Goal: Task Accomplishment & Management: Use online tool/utility

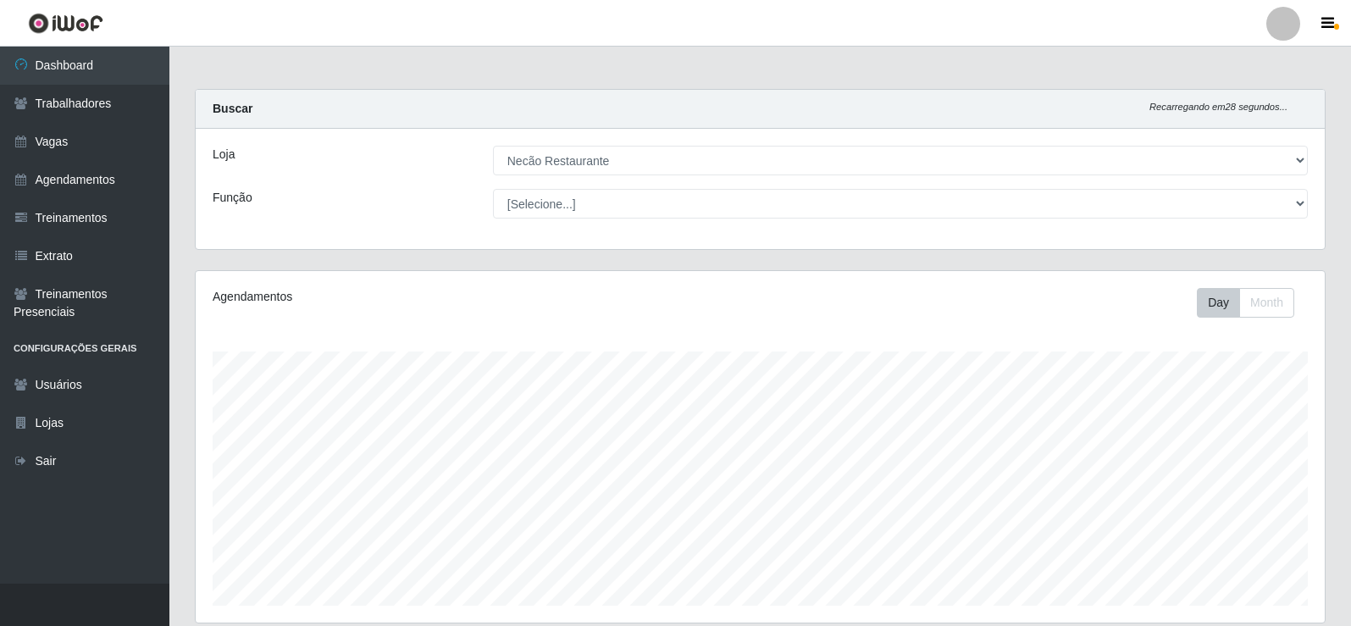
select select "334"
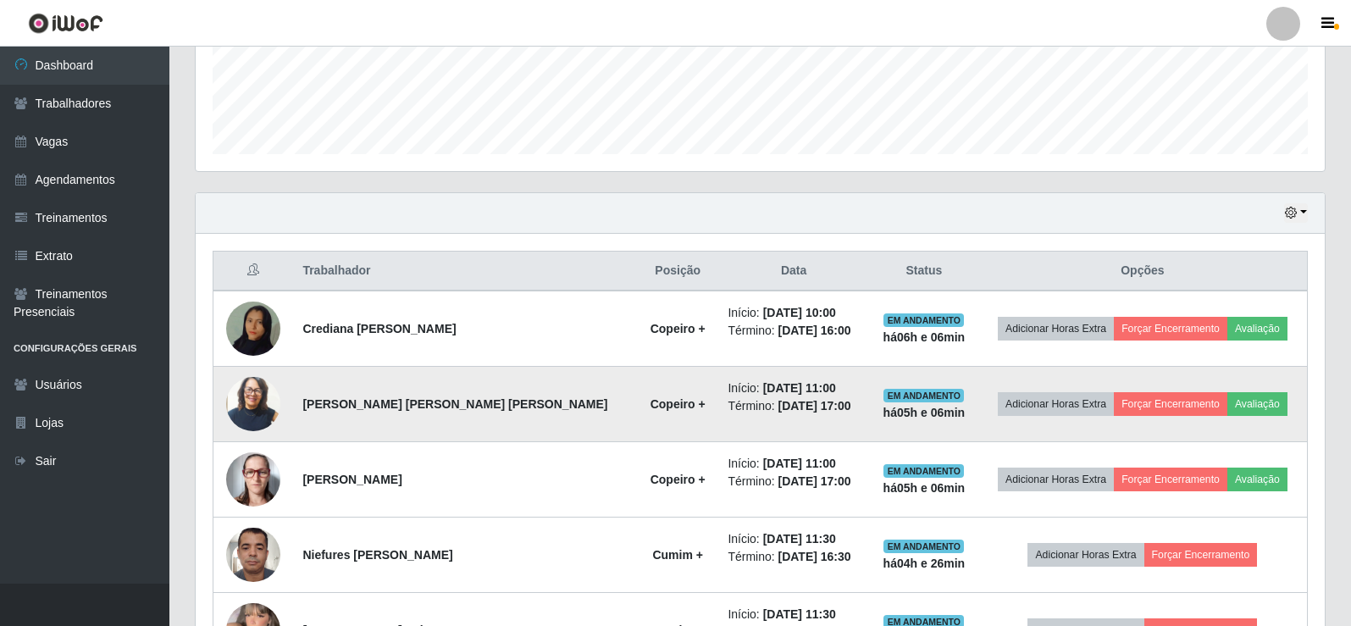
scroll to position [621, 0]
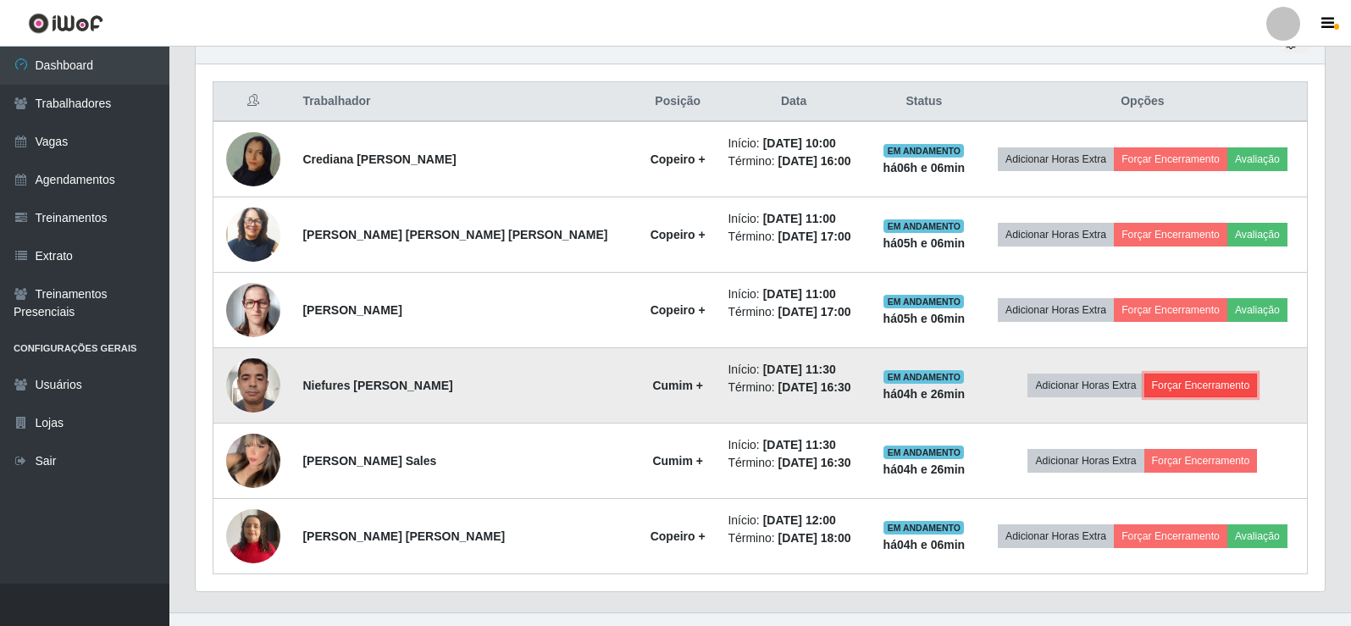
click at [1179, 383] on button "Forçar Encerramento" at bounding box center [1202, 386] width 114 height 24
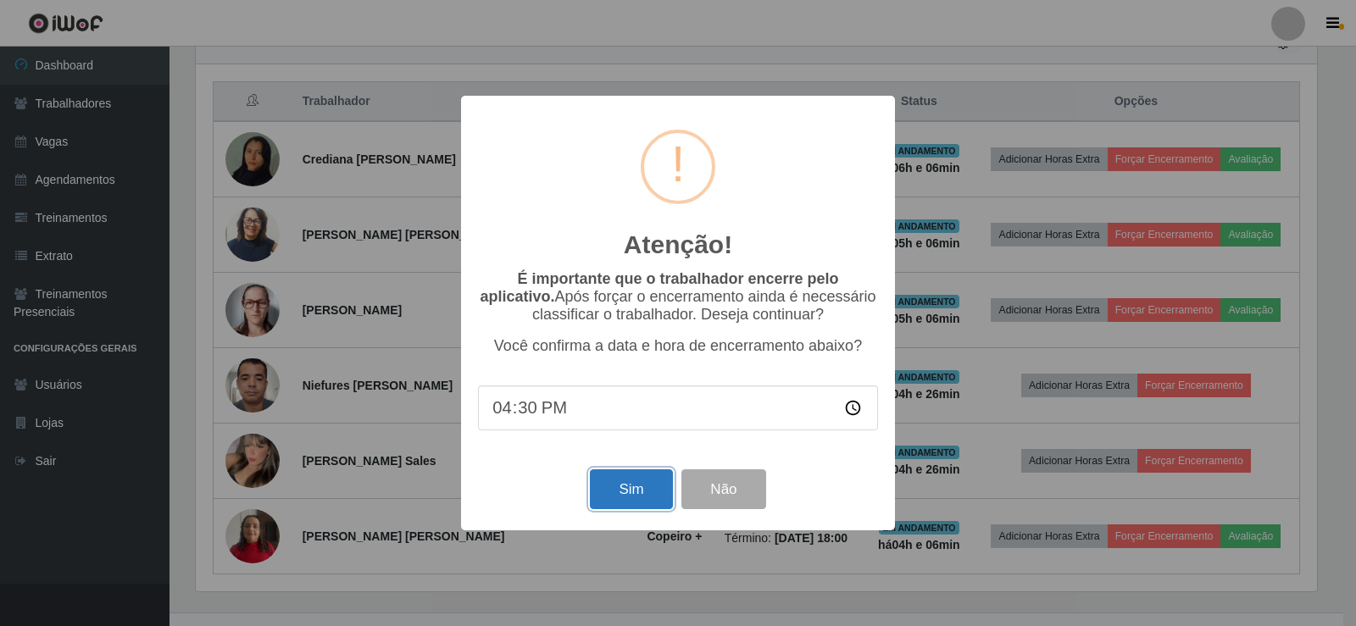
click at [648, 500] on button "Sim" at bounding box center [631, 489] width 82 height 40
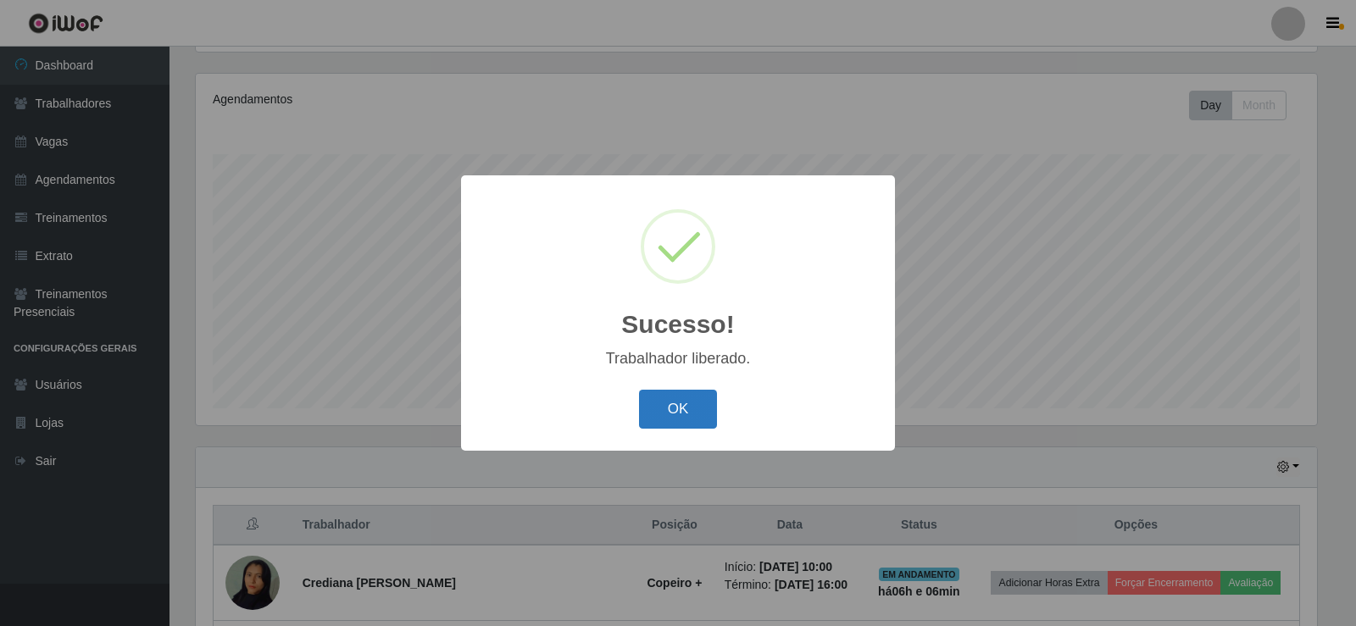
click at [700, 407] on button "OK" at bounding box center [678, 410] width 79 height 40
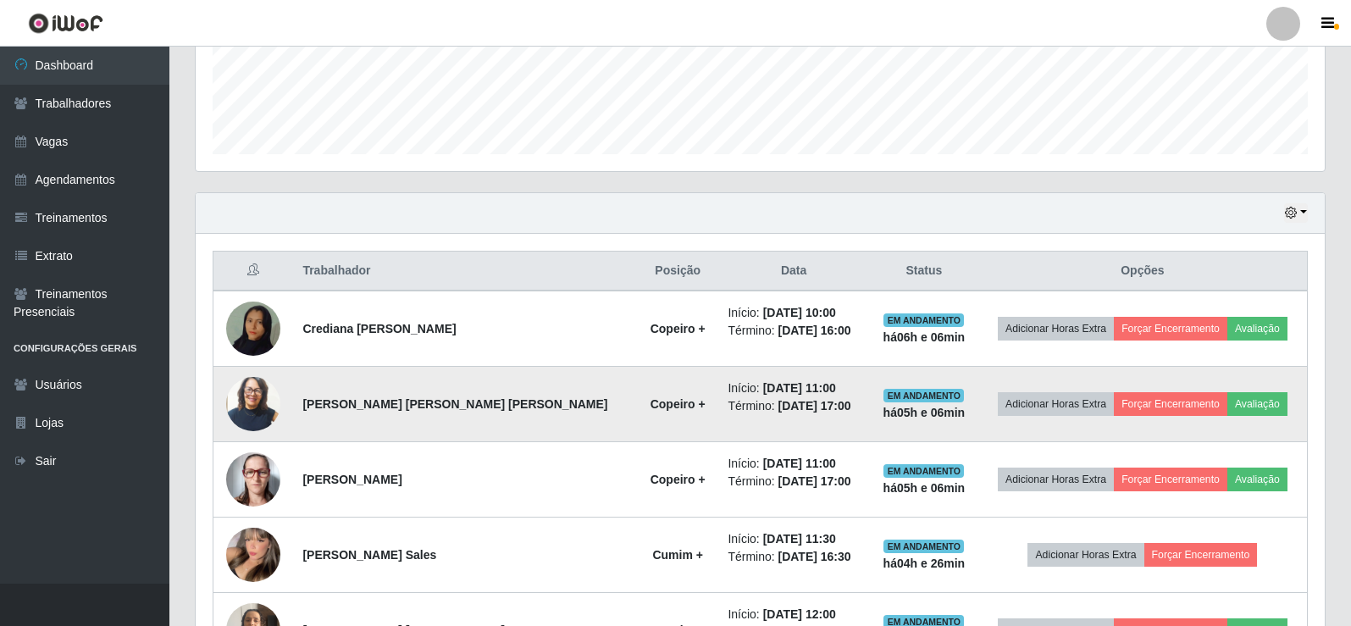
scroll to position [536, 0]
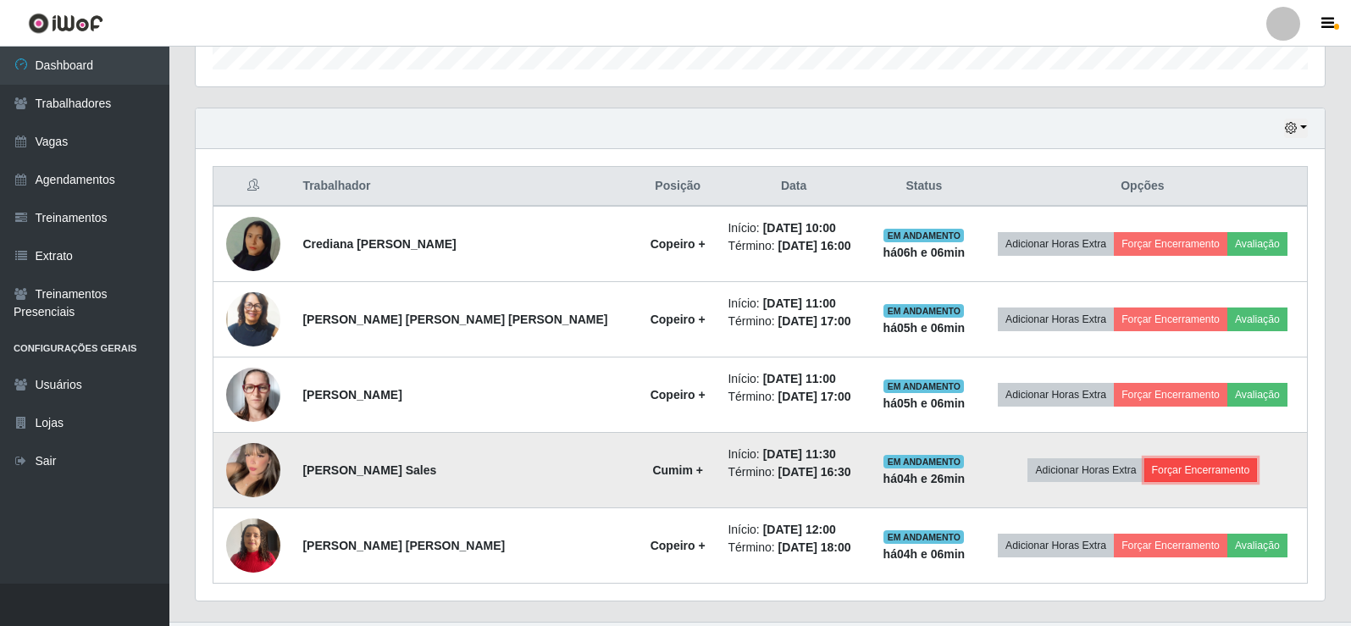
click at [1213, 473] on button "Forçar Encerramento" at bounding box center [1202, 470] width 114 height 24
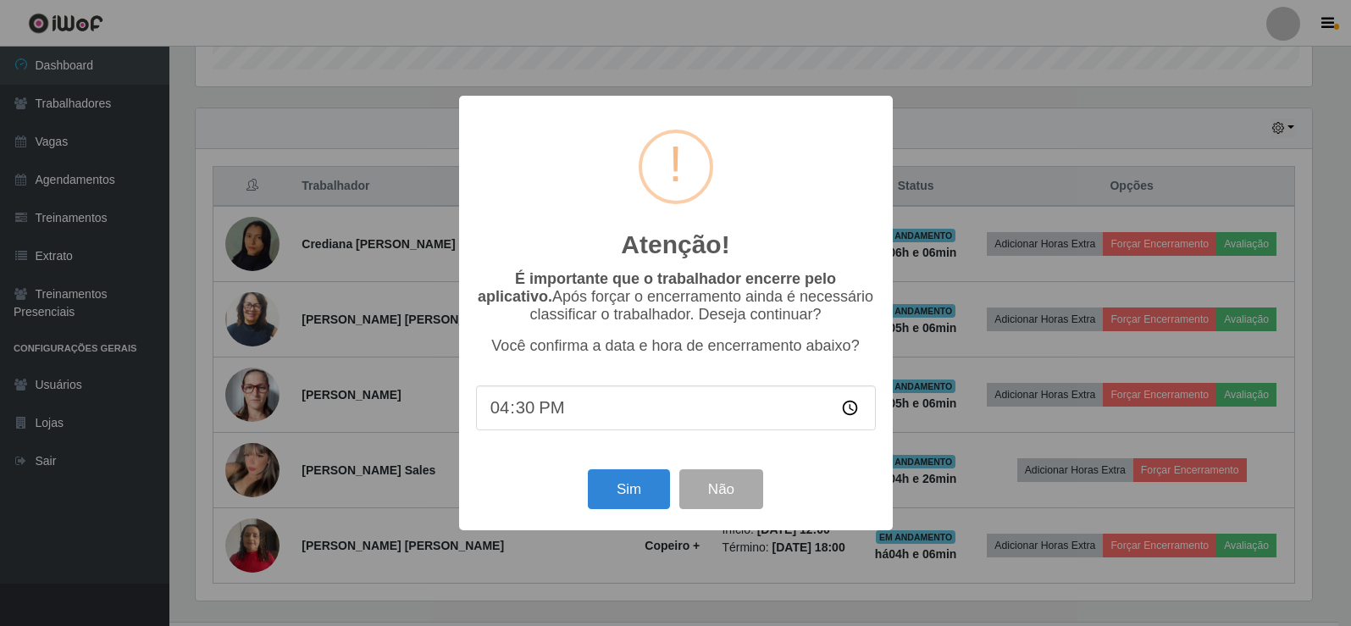
scroll to position [352, 1121]
click at [618, 491] on button "Sim" at bounding box center [631, 489] width 82 height 40
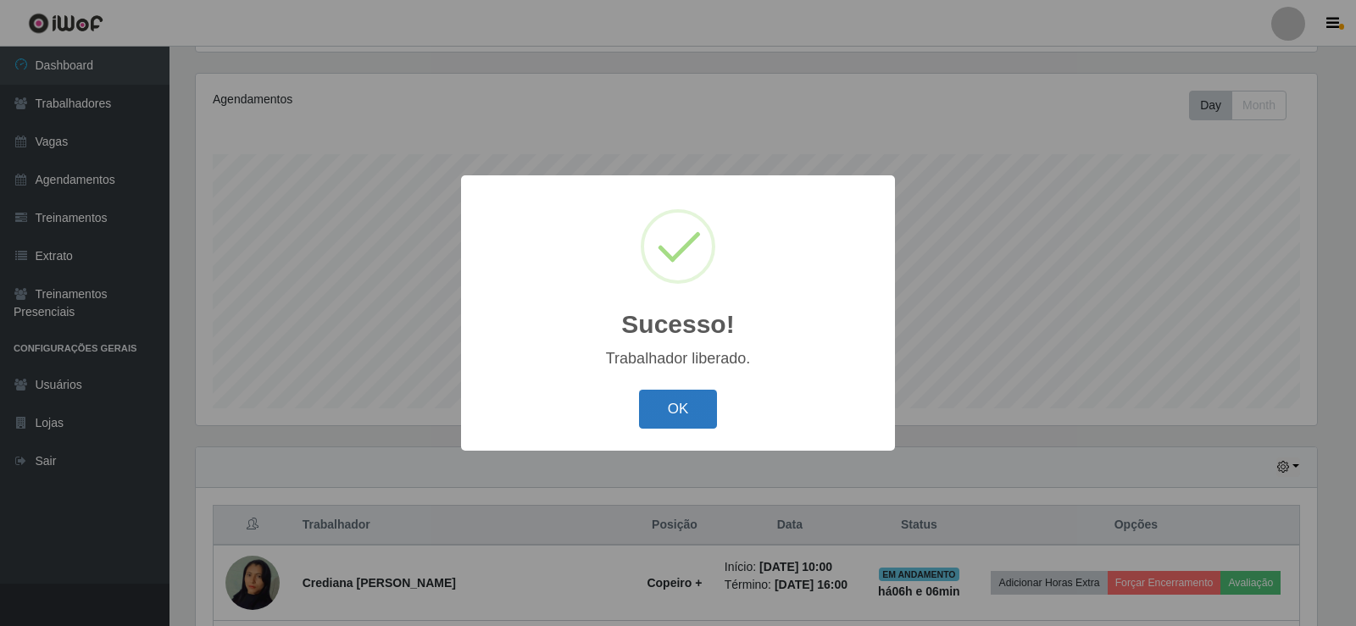
click at [693, 413] on button "OK" at bounding box center [678, 410] width 79 height 40
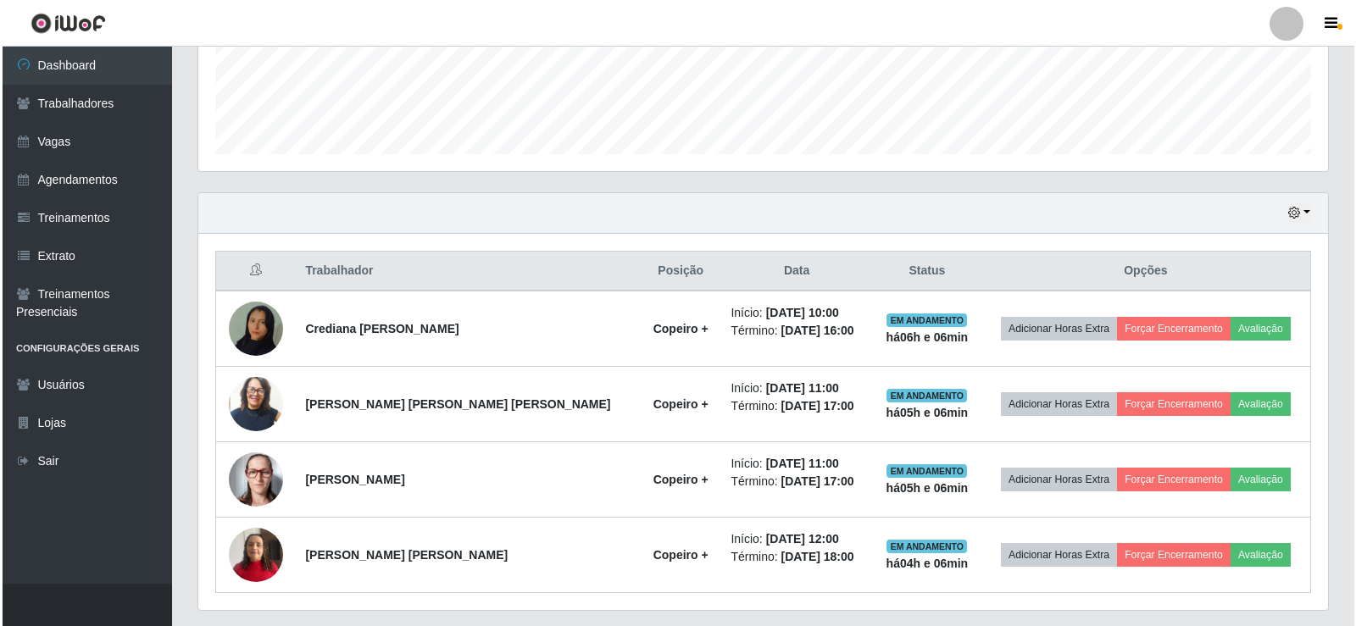
scroll to position [499, 0]
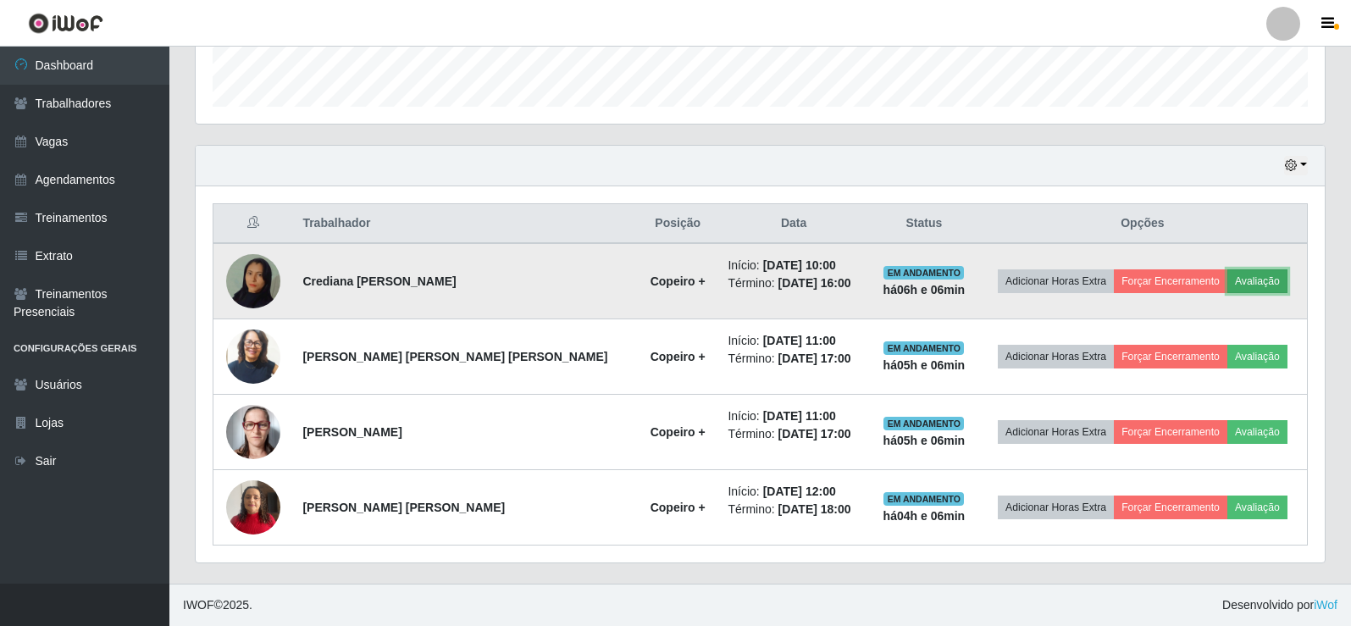
click at [1239, 280] on button "Avaliação" at bounding box center [1258, 281] width 60 height 24
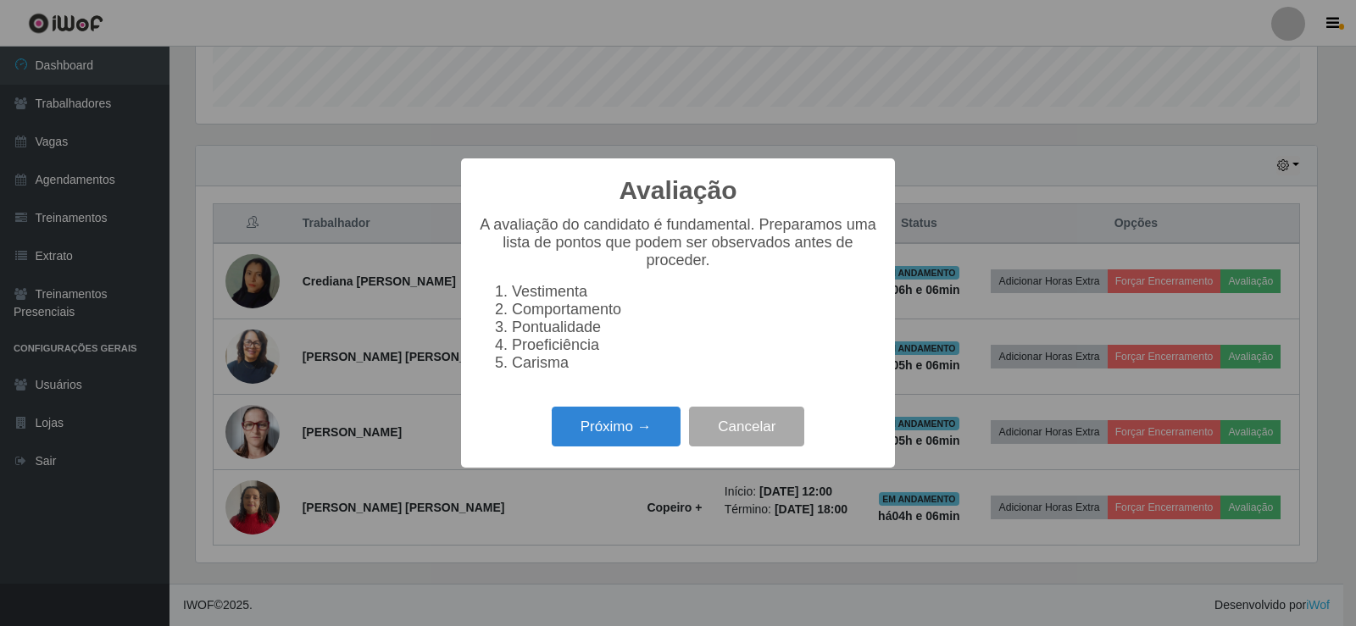
scroll to position [352, 1121]
click at [625, 435] on button "Próximo →" at bounding box center [616, 427] width 129 height 40
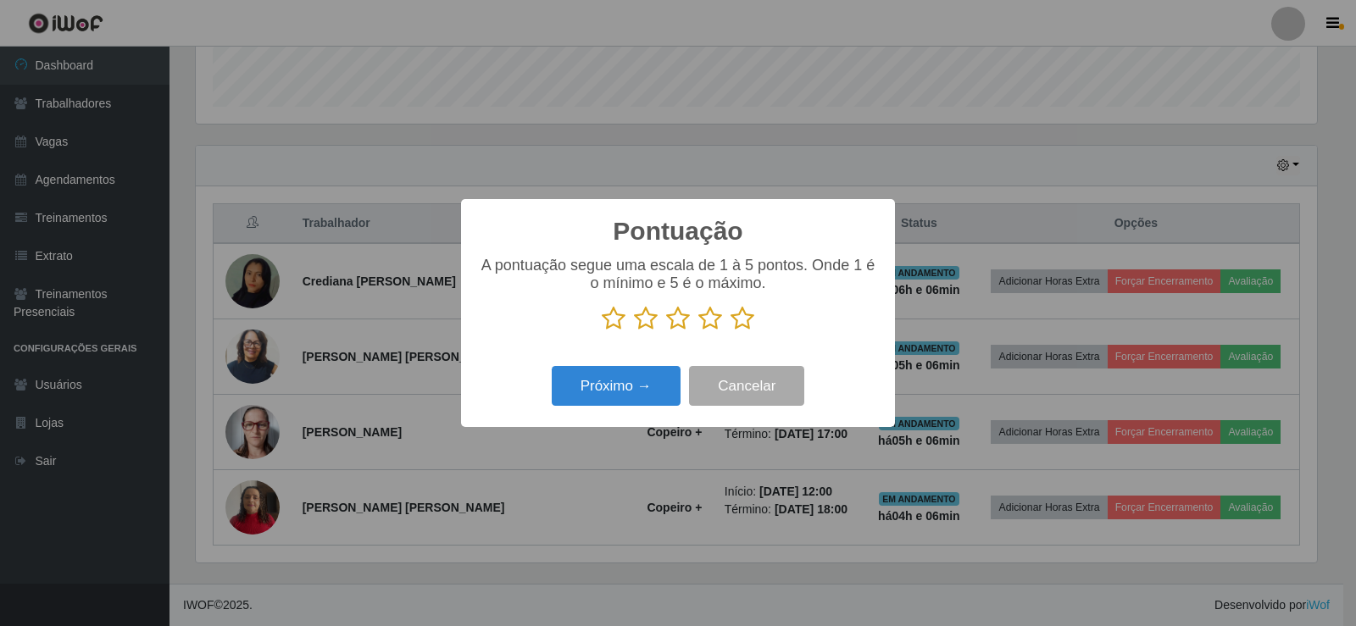
click at [748, 327] on icon at bounding box center [742, 318] width 24 height 25
click at [730, 331] on input "radio" at bounding box center [730, 331] width 0 height 0
click at [599, 377] on button "Próximo →" at bounding box center [616, 386] width 129 height 40
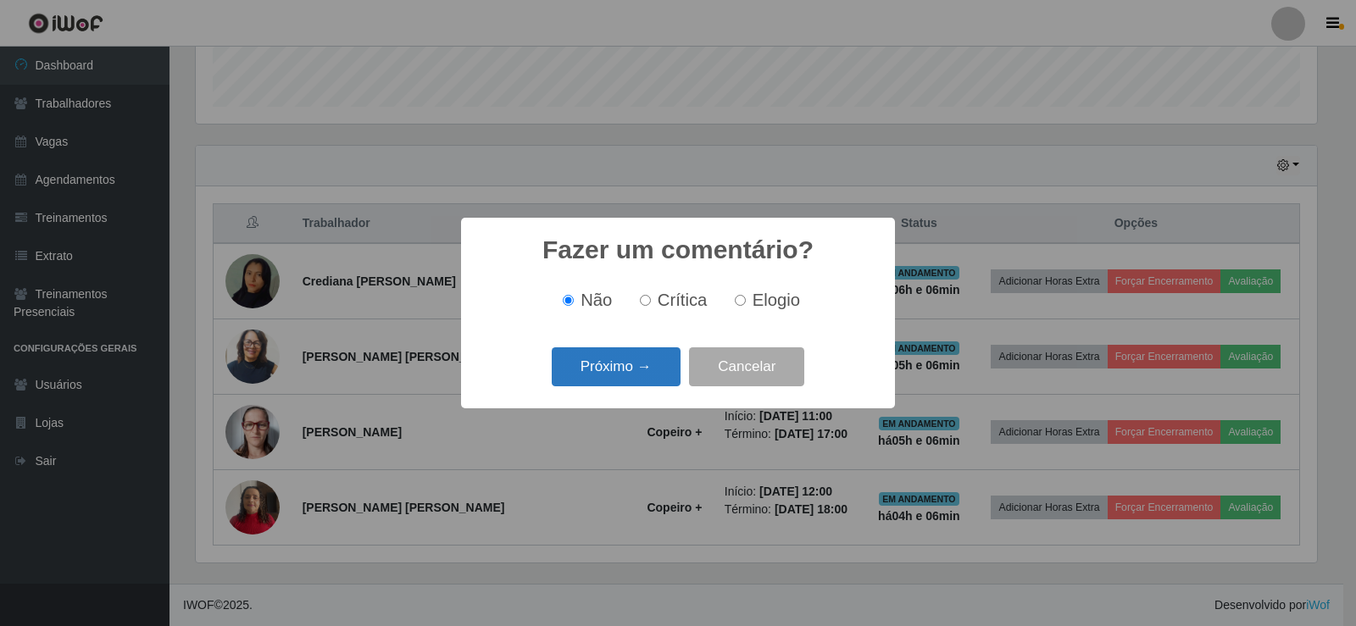
click at [602, 370] on button "Próximo →" at bounding box center [616, 367] width 129 height 40
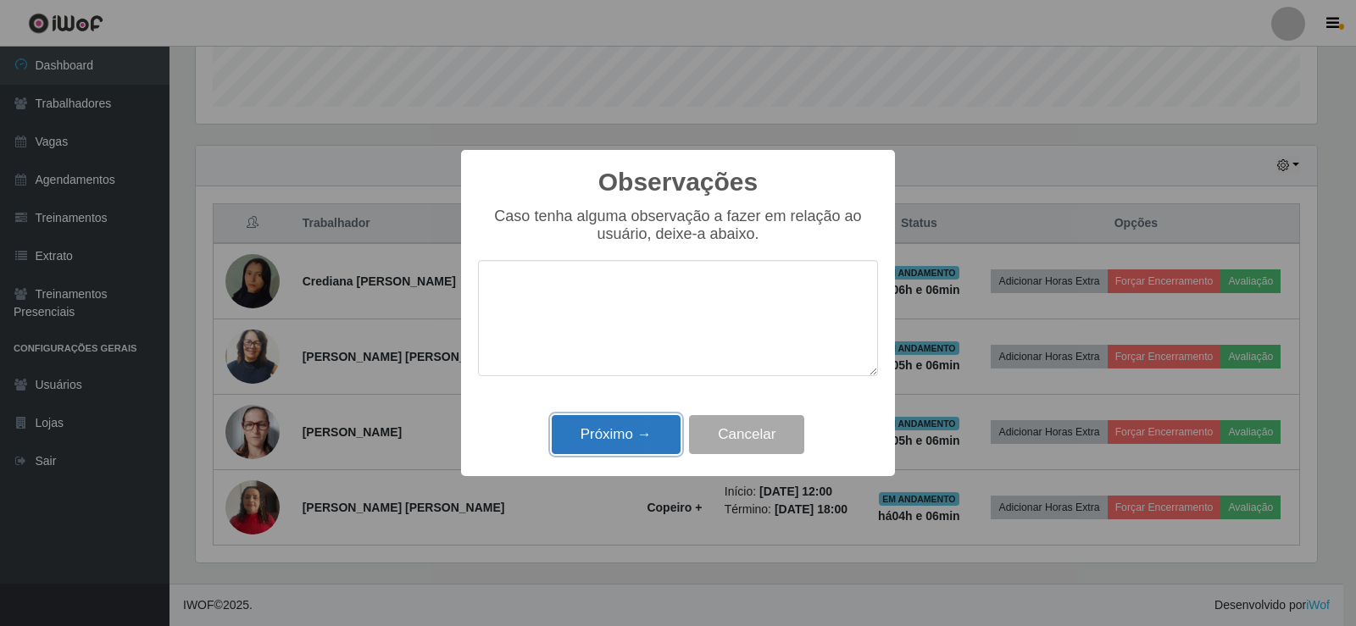
click at [609, 421] on button "Próximo →" at bounding box center [616, 435] width 129 height 40
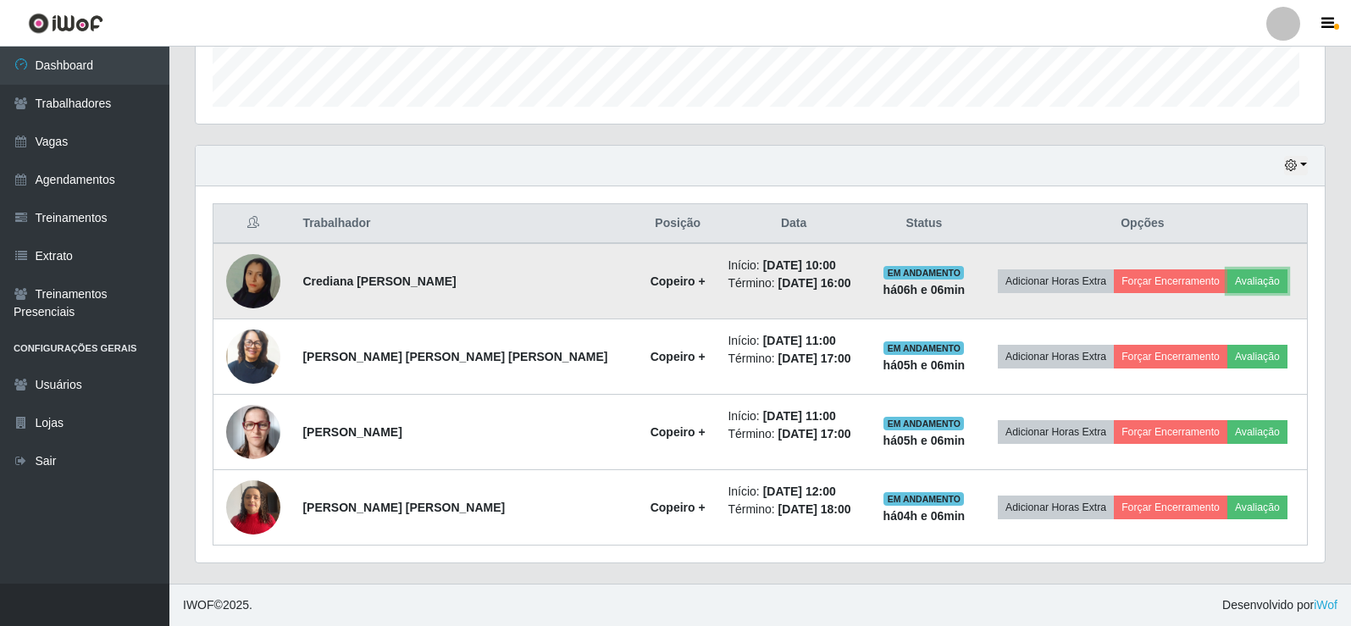
scroll to position [352, 1129]
click at [1169, 283] on button "Forçar Encerramento" at bounding box center [1171, 281] width 114 height 24
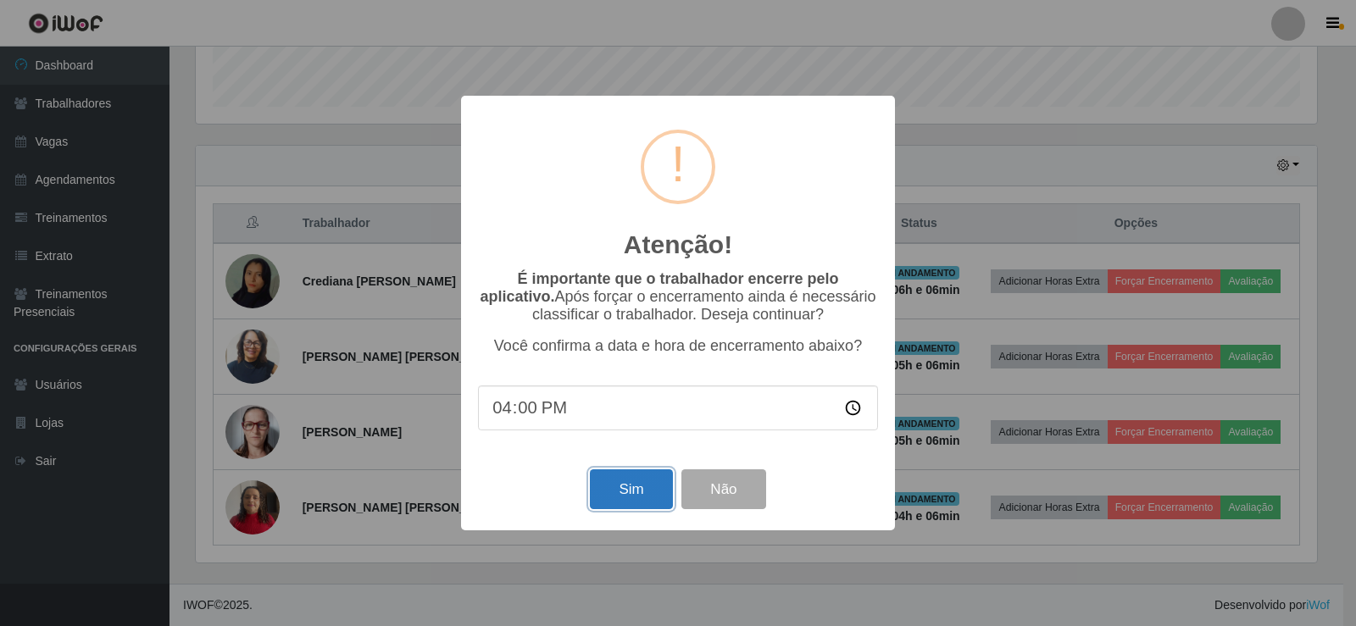
click at [631, 490] on button "Sim" at bounding box center [631, 489] width 82 height 40
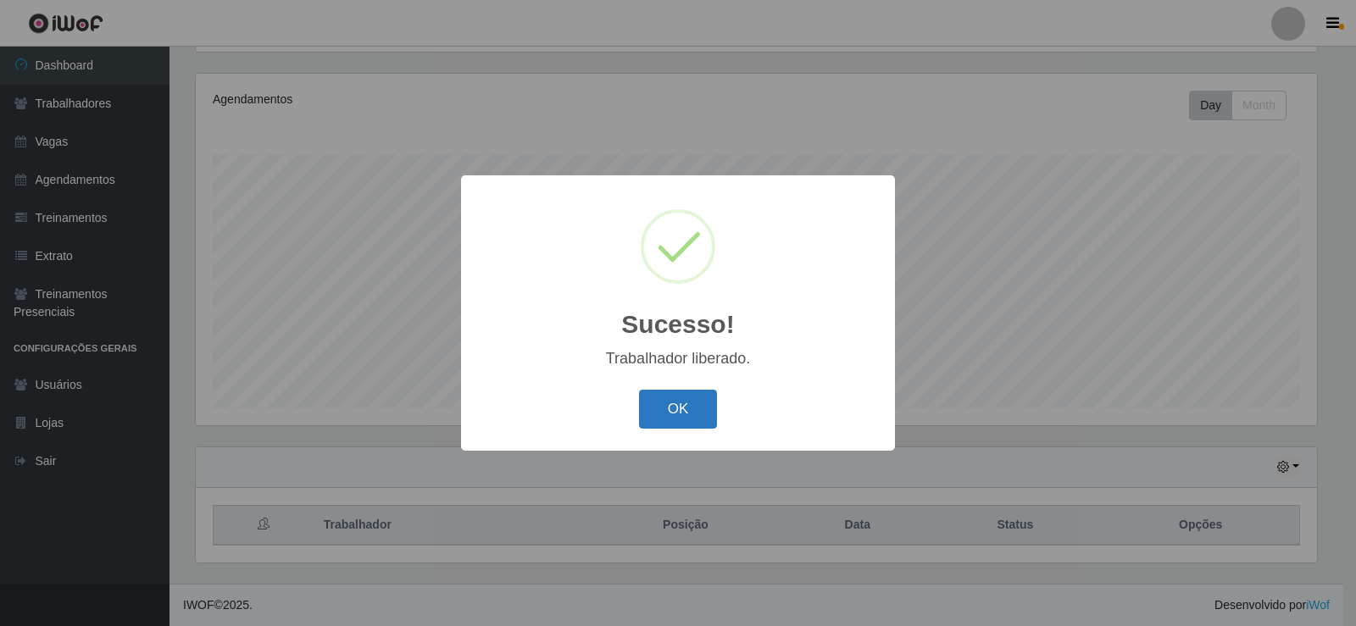
click at [660, 412] on button "OK" at bounding box center [678, 410] width 79 height 40
